Goal: Transaction & Acquisition: Purchase product/service

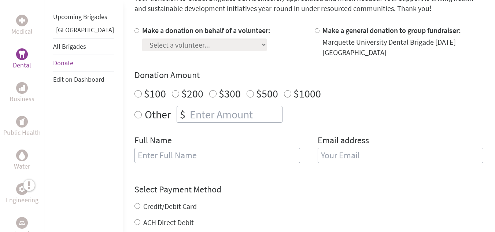
scroll to position [256, 0]
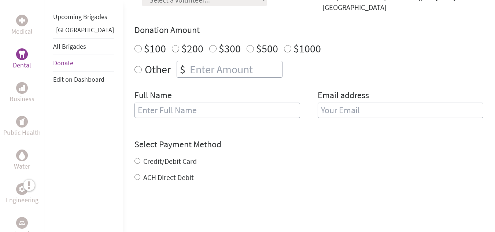
radio input "true"
click at [242, 72] on input "number" at bounding box center [235, 69] width 94 height 16
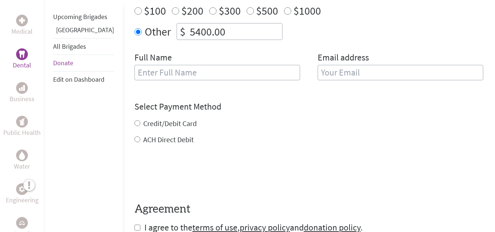
scroll to position [293, 0]
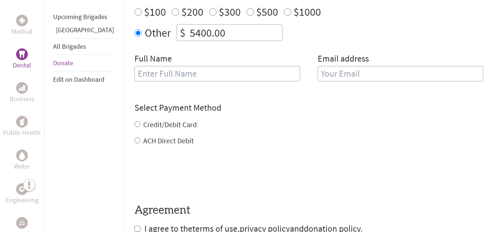
type input "5400.00"
drag, startPoint x: 140, startPoint y: 74, endPoint x: 145, endPoint y: 75, distance: 5.1
click at [140, 74] on input "text" at bounding box center [217, 73] width 166 height 15
type input "[GEOGRAPHIC_DATA]"
click at [349, 75] on input "email" at bounding box center [401, 73] width 166 height 15
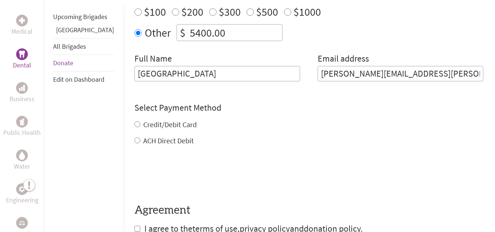
scroll to position [330, 0]
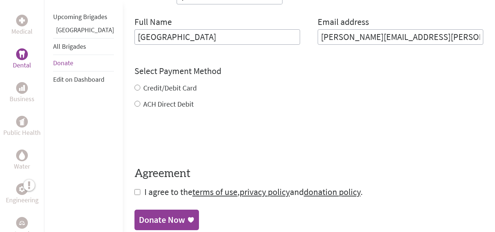
type input "[PERSON_NAME][EMAIL_ADDRESS][PERSON_NAME][DOMAIN_NAME]"
click at [134, 87] on div "Credit/Debit Card ACH Direct Debit" at bounding box center [308, 96] width 349 height 26
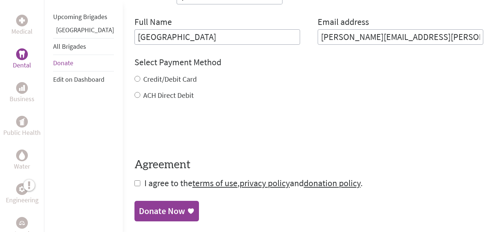
click at [110, 78] on div "Medical Dental Business Public Health Water Engineering Legal Empowerment Upcom…" at bounding box center [247, 20] width 495 height 426
click at [134, 78] on input "Credit/Debit Card" at bounding box center [137, 79] width 6 height 6
radio input "true"
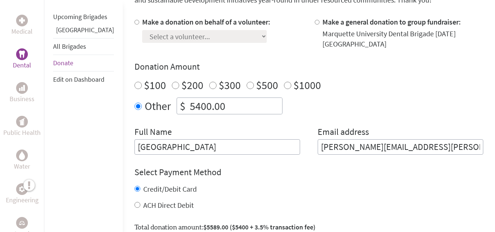
scroll to position [256, 0]
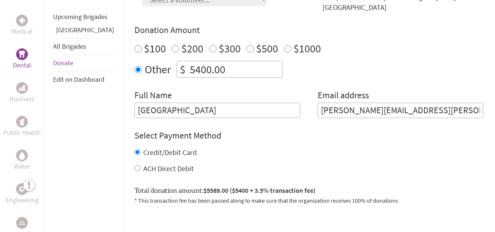
click at [200, 70] on input "5400.00" at bounding box center [235, 69] width 94 height 16
drag, startPoint x: 292, startPoint y: 82, endPoint x: 277, endPoint y: 81, distance: 15.1
click at [292, 82] on div "Make a donation on behalf of a volunteer: Select a volunteer... [PERSON_NAME] […" at bounding box center [308, 49] width 349 height 138
click at [188, 68] on input "5211.00" at bounding box center [235, 69] width 94 height 16
click at [290, 65] on div "Other $ 5212.00" at bounding box center [308, 69] width 349 height 17
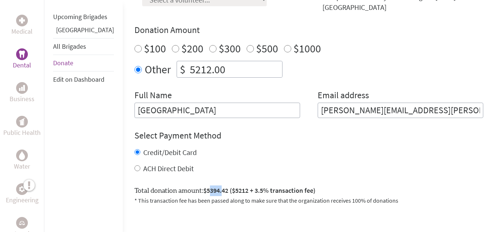
drag, startPoint x: 186, startPoint y: 189, endPoint x: 200, endPoint y: 188, distance: 13.6
click at [203, 188] on span "$5394.42 ($5212 + 3.5% transaction fee)" at bounding box center [259, 190] width 112 height 8
drag, startPoint x: 185, startPoint y: 190, endPoint x: 206, endPoint y: 191, distance: 21.3
click at [206, 191] on span "$5394.42 ($5212 + 3.5% transaction fee)" at bounding box center [259, 190] width 112 height 8
click at [188, 70] on input "5212.00" at bounding box center [235, 69] width 94 height 16
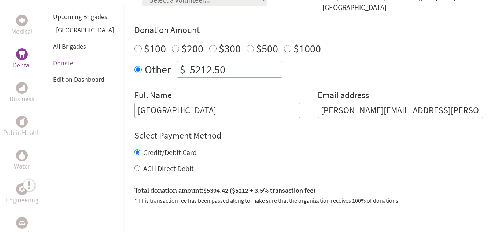
click at [292, 75] on div "Other $ 5212.50" at bounding box center [308, 69] width 349 height 17
click at [206, 68] on input "5212.50" at bounding box center [235, 69] width 94 height 16
click at [279, 79] on div "Make a donation on behalf of a volunteer: Select a volunteer... [PERSON_NAME] […" at bounding box center [308, 49] width 349 height 138
click at [199, 67] on input "5212.55" at bounding box center [235, 69] width 94 height 16
click at [285, 78] on div "Make a donation on behalf of a volunteer: Select a volunteer... [PERSON_NAME] […" at bounding box center [308, 49] width 349 height 138
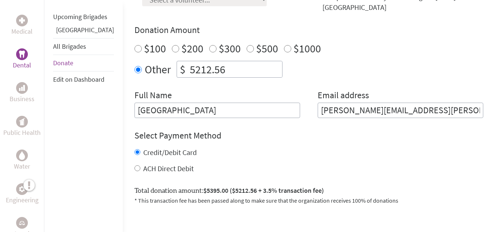
click at [188, 69] on input "5212.56" at bounding box center [235, 69] width 94 height 16
click at [297, 73] on div "Other $ 5213.56" at bounding box center [308, 69] width 349 height 17
drag, startPoint x: 188, startPoint y: 68, endPoint x: 365, endPoint y: 67, distance: 177.3
click at [188, 67] on input "5213.56" at bounding box center [235, 69] width 94 height 16
click at [297, 66] on div "Other $ 5215.56" at bounding box center [308, 69] width 349 height 17
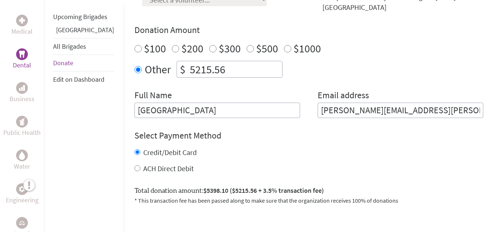
click at [188, 70] on input "5215.56" at bounding box center [235, 69] width 94 height 16
click at [291, 70] on div "Other $ 5218.56" at bounding box center [308, 69] width 349 height 17
click at [201, 70] on input "5218.56" at bounding box center [235, 69] width 94 height 16
click at [279, 67] on div "Other $ 5218.50" at bounding box center [308, 69] width 349 height 17
click at [200, 66] on input "5218.50" at bounding box center [235, 69] width 94 height 16
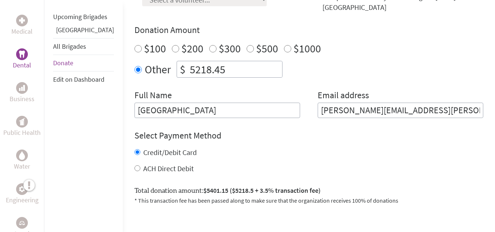
click at [281, 77] on div "Other $ 5218.45" at bounding box center [308, 69] width 349 height 17
click at [214, 70] on input "5218.45" at bounding box center [235, 69] width 94 height 16
click at [291, 75] on div "Other $ 5218.40" at bounding box center [308, 69] width 349 height 17
click at [212, 66] on input "5218.40" at bounding box center [235, 69] width 94 height 16
click at [289, 75] on div "Other $ 5218.39" at bounding box center [308, 69] width 349 height 17
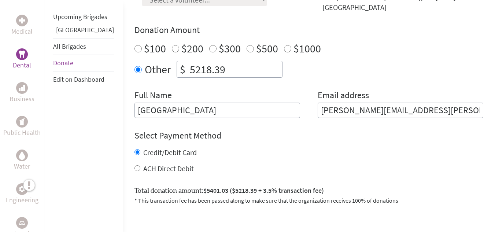
click at [214, 65] on input "5218.39" at bounding box center [235, 69] width 94 height 16
click at [298, 79] on div "Make a donation on behalf of a volunteer: Select a volunteer... [PERSON_NAME] […" at bounding box center [308, 49] width 349 height 138
click at [199, 66] on input "5218.38" at bounding box center [235, 69] width 94 height 16
click at [298, 67] on div "Other $ 5218.37" at bounding box center [308, 69] width 349 height 17
click at [215, 71] on input "5218.37" at bounding box center [235, 69] width 94 height 16
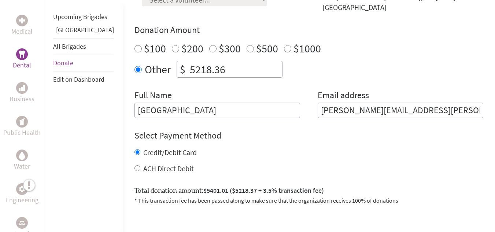
click at [288, 77] on div "Other $ 5218.36" at bounding box center [308, 69] width 349 height 17
click at [222, 68] on input "5218.36" at bounding box center [235, 69] width 94 height 16
click at [278, 75] on div "Other $ 5218.00" at bounding box center [308, 69] width 349 height 17
click at [208, 70] on input "5218.00" at bounding box center [235, 69] width 94 height 16
click at [188, 70] on input "5218.00" at bounding box center [235, 69] width 94 height 16
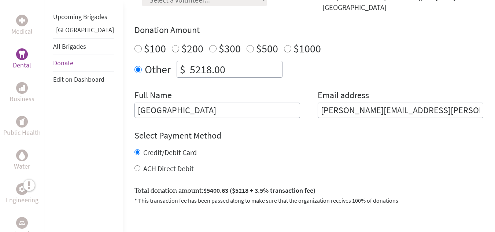
click at [188, 71] on input "5218.00" at bounding box center [235, 69] width 94 height 16
click at [208, 63] on input "5217.00" at bounding box center [235, 69] width 94 height 16
click at [289, 77] on div "Other $ 5217.90" at bounding box center [308, 69] width 349 height 17
click at [216, 71] on input "5217.90" at bounding box center [235, 69] width 94 height 16
click at [277, 75] on div "Other $ 5217.70" at bounding box center [308, 69] width 349 height 17
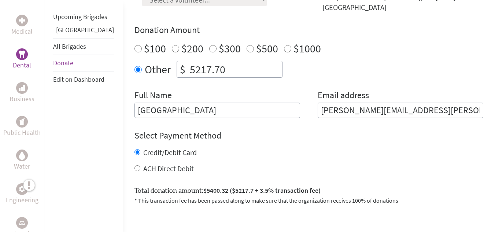
click at [208, 70] on input "5217.70" at bounding box center [235, 69] width 94 height 16
click at [276, 75] on div "Other $ 5217.60" at bounding box center [308, 69] width 349 height 17
click at [211, 72] on input "5217.60" at bounding box center [235, 69] width 94 height 16
click at [276, 67] on div "Other $ 5217.40" at bounding box center [308, 69] width 349 height 17
click at [211, 71] on input "5217.40" at bounding box center [235, 69] width 94 height 16
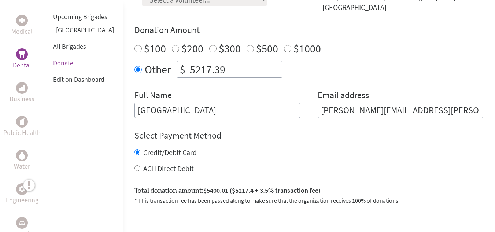
type input "5217.39"
click at [287, 71] on div "Other $ 5217.39" at bounding box center [308, 69] width 349 height 17
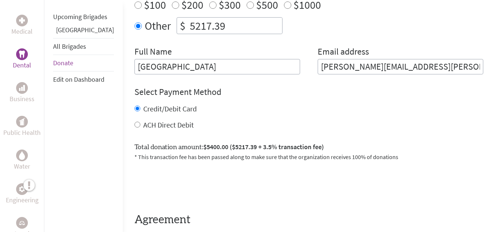
scroll to position [366, 0]
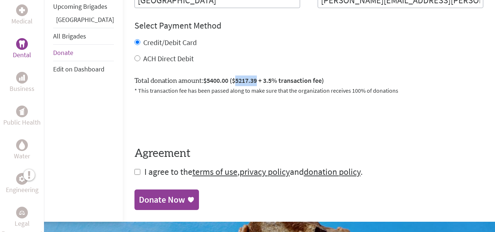
drag, startPoint x: 214, startPoint y: 80, endPoint x: 234, endPoint y: 82, distance: 19.5
click at [234, 82] on span "$5400.00 ($5217.39 + 3.5% transaction fee)" at bounding box center [263, 80] width 120 height 8
click at [134, 171] on input "checkbox" at bounding box center [137, 172] width 6 height 6
checkbox input "true"
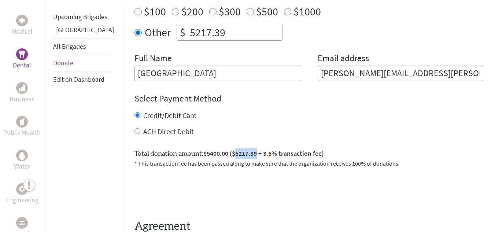
scroll to position [440, 0]
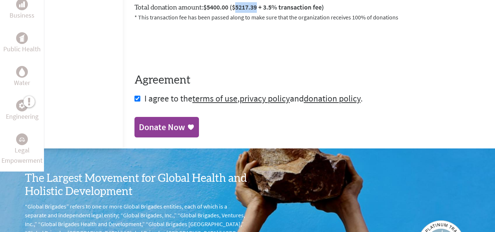
click at [144, 125] on div "Donate Now" at bounding box center [162, 127] width 46 height 12
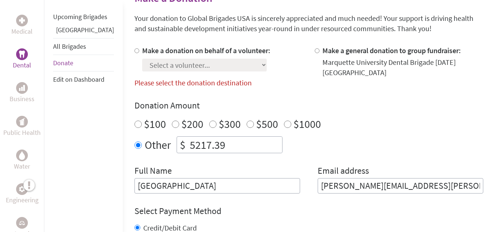
scroll to position [163, 0]
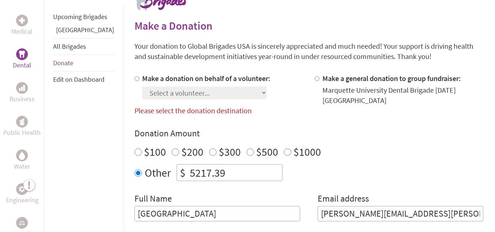
click at [134, 79] on input "Make a donation on behalf of a volunteer:" at bounding box center [136, 78] width 5 height 5
radio input "true"
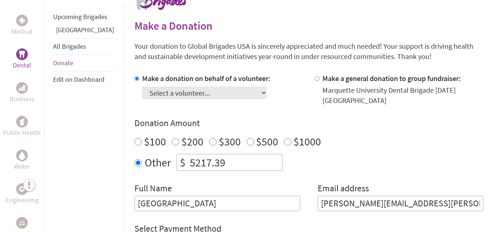
click at [315, 79] on input "Make a general donation to group fundraiser:" at bounding box center [317, 78] width 5 height 5
radio input "true"
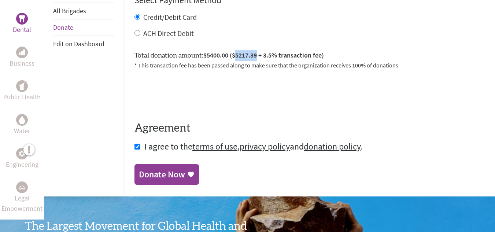
scroll to position [383, 0]
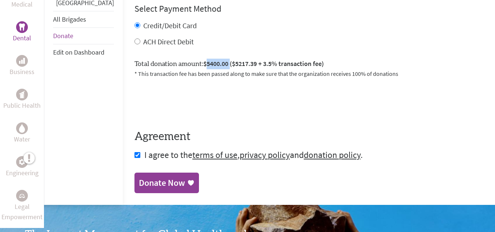
drag, startPoint x: 184, startPoint y: 63, endPoint x: 208, endPoint y: 63, distance: 23.8
click at [208, 63] on span "$5400.00 ($5217.39 + 3.5% transaction fee)" at bounding box center [263, 63] width 120 height 8
click at [139, 183] on div "Donate Now" at bounding box center [162, 184] width 46 height 12
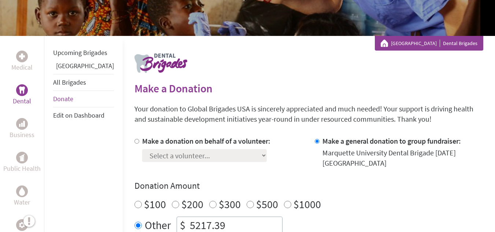
scroll to position [110, 0]
